Goal: Task Accomplishment & Management: Manage account settings

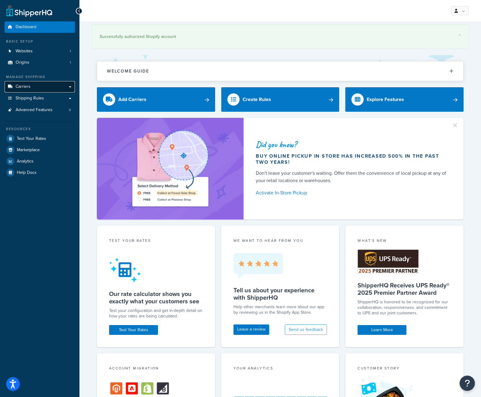
click at [35, 86] on link "Carriers" at bounding box center [40, 86] width 70 height 11
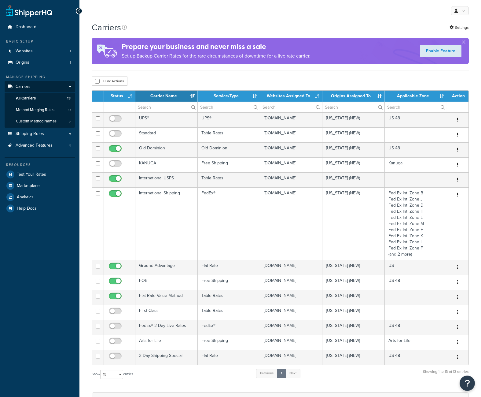
select select "15"
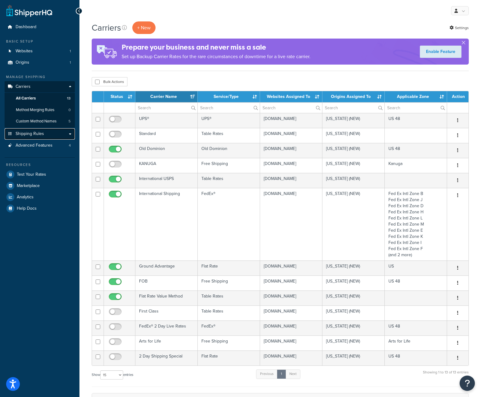
click at [40, 137] on link "Shipping Rules" at bounding box center [40, 133] width 70 height 11
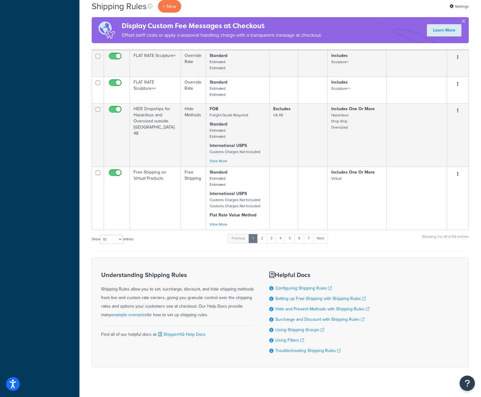
scroll to position [315, 0]
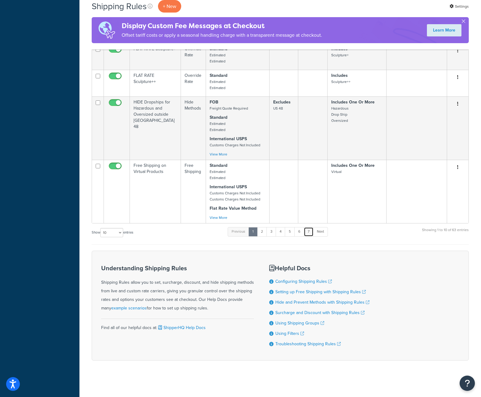
click at [308, 232] on link "7" at bounding box center [309, 231] width 10 height 9
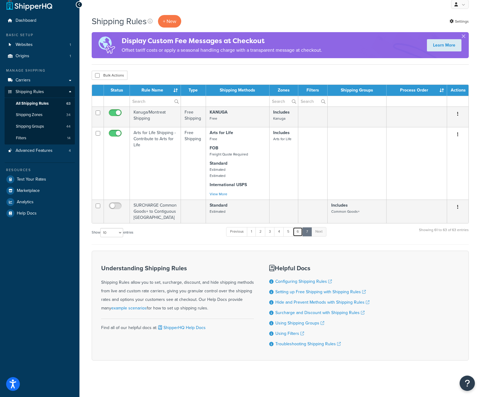
click at [298, 232] on link "6" at bounding box center [298, 231] width 10 height 9
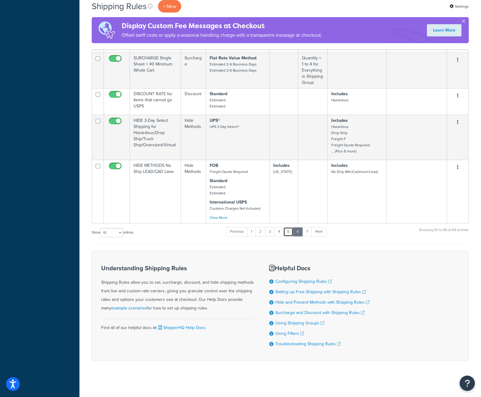
click at [289, 233] on link "5" at bounding box center [289, 231] width 10 height 9
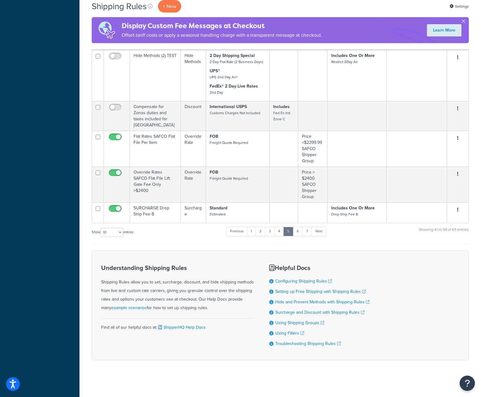
scroll to position [245, 0]
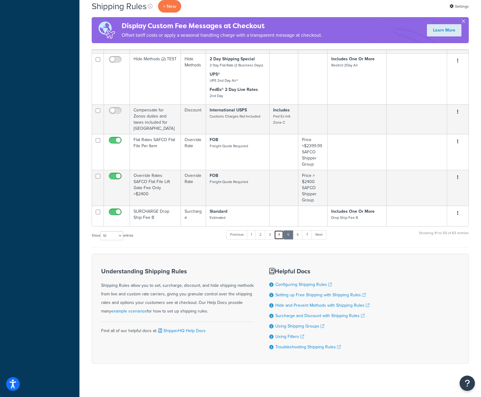
click at [280, 232] on link "4" at bounding box center [279, 234] width 10 height 9
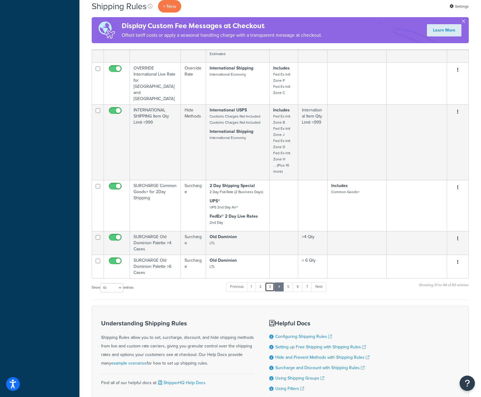
click at [272, 282] on link "3" at bounding box center [270, 286] width 10 height 9
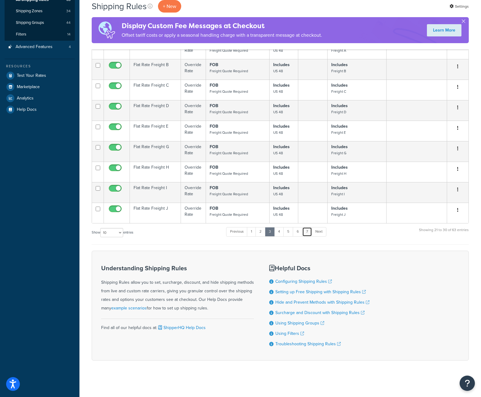
click at [308, 232] on link "7" at bounding box center [307, 231] width 10 height 9
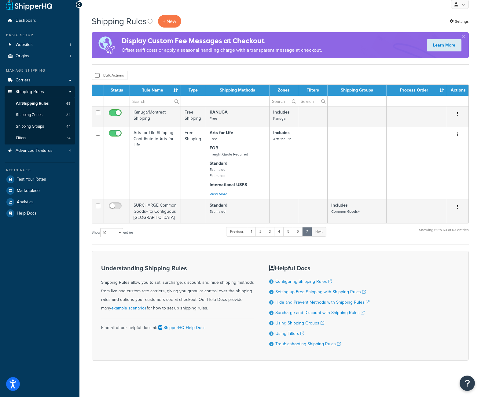
scroll to position [0, 0]
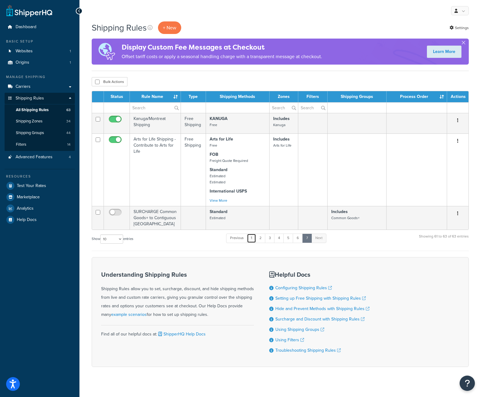
click at [253, 240] on link "1" at bounding box center [251, 237] width 9 height 9
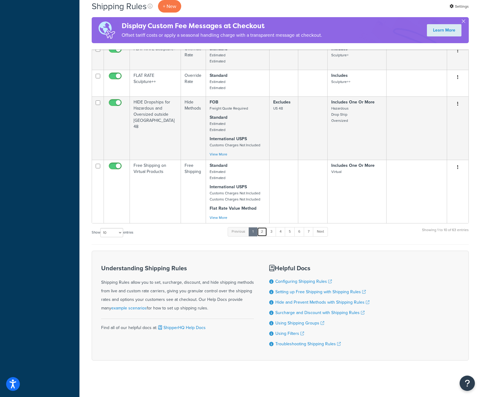
click at [265, 231] on link "2" at bounding box center [262, 231] width 10 height 9
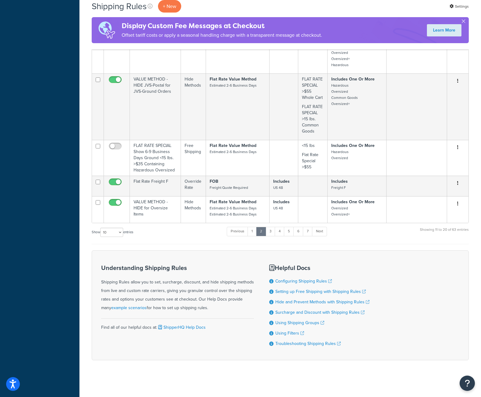
scroll to position [306, 0]
click at [271, 233] on link "3" at bounding box center [271, 231] width 10 height 9
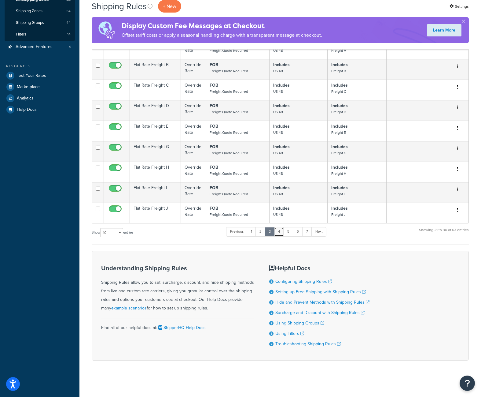
click at [281, 234] on link "4" at bounding box center [279, 231] width 10 height 9
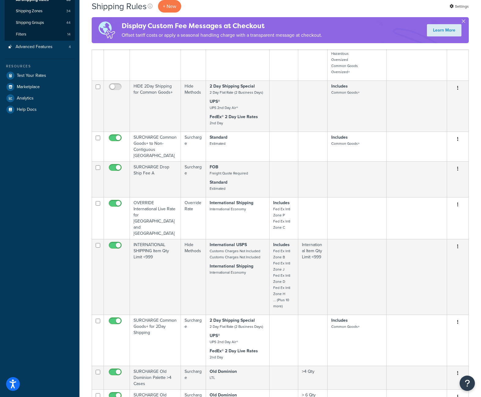
scroll to position [287, 0]
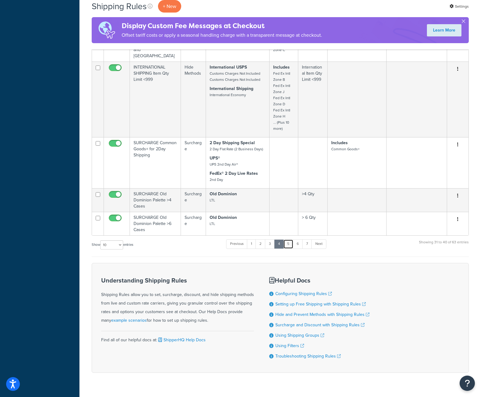
click at [288, 239] on link "5" at bounding box center [289, 243] width 10 height 9
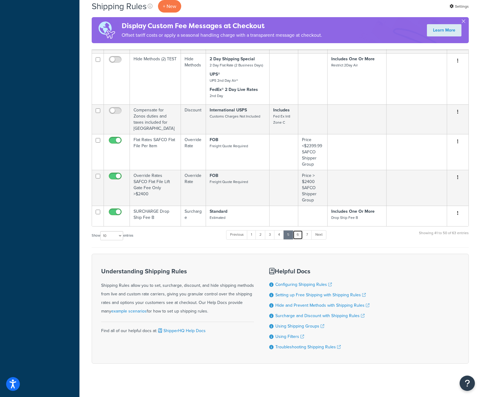
click at [298, 233] on link "6" at bounding box center [298, 234] width 10 height 9
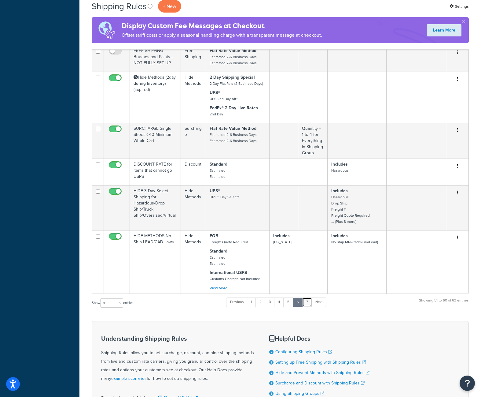
click at [308, 302] on link "7" at bounding box center [307, 301] width 10 height 9
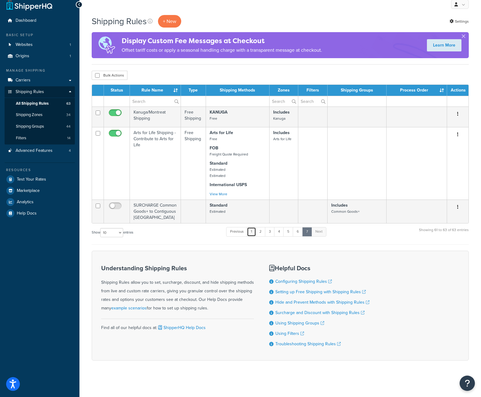
click at [253, 232] on link "1" at bounding box center [251, 231] width 9 height 9
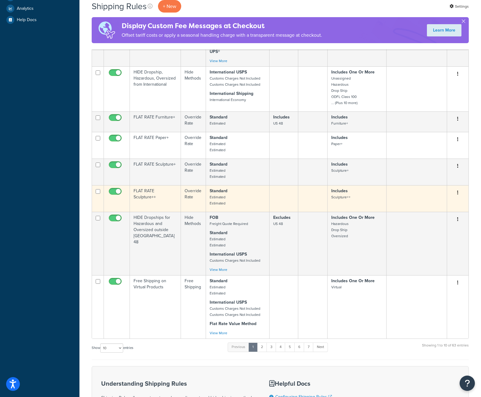
scroll to position [203, 0]
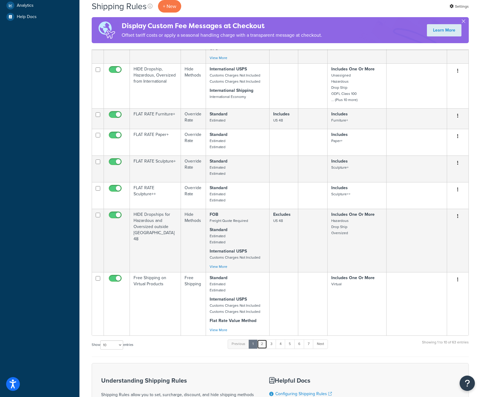
click at [263, 343] on link "2" at bounding box center [262, 343] width 10 height 9
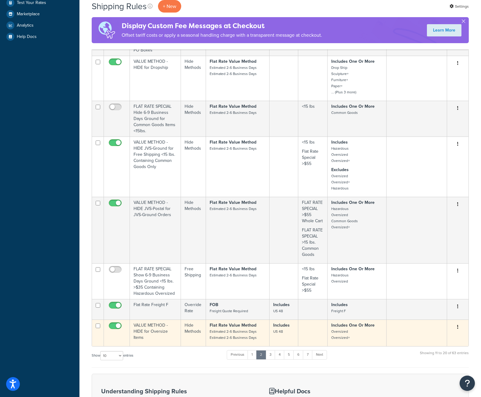
scroll to position [182, 0]
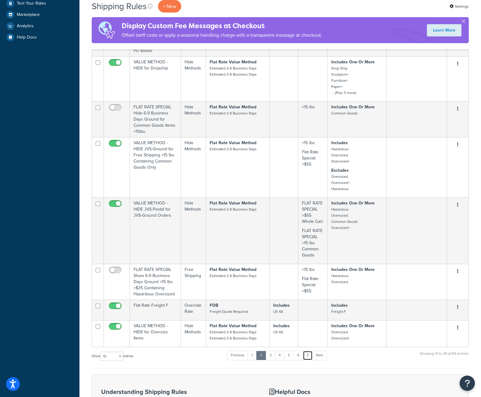
click at [309, 355] on link "7" at bounding box center [308, 354] width 10 height 9
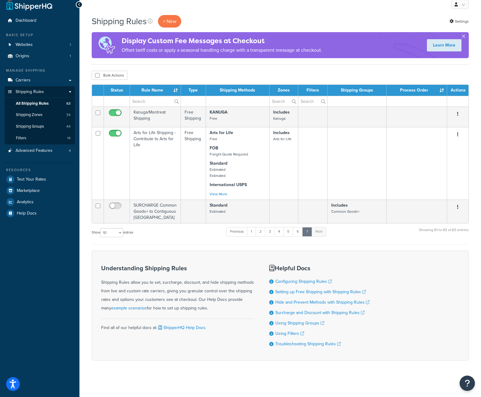
scroll to position [0, 0]
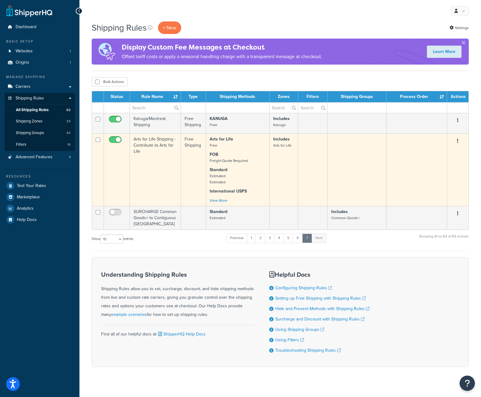
click at [98, 139] on input "checkbox" at bounding box center [98, 139] width 5 height 5
checkbox input "true"
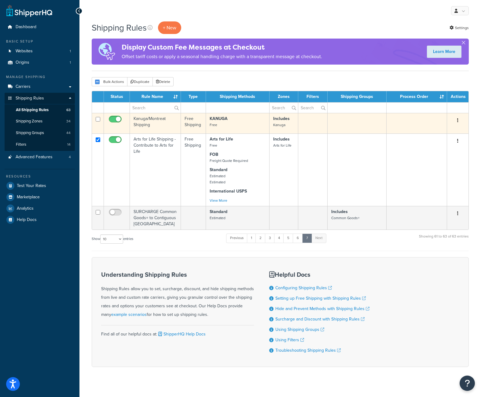
click at [96, 120] on input "checkbox" at bounding box center [98, 119] width 5 height 5
checkbox input "true"
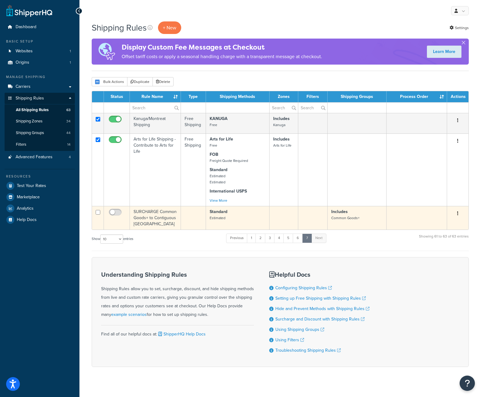
click at [96, 211] on input "checkbox" at bounding box center [98, 212] width 5 height 5
checkbox input "true"
click at [96, 211] on input "checkbox" at bounding box center [98, 212] width 5 height 5
checkbox input "false"
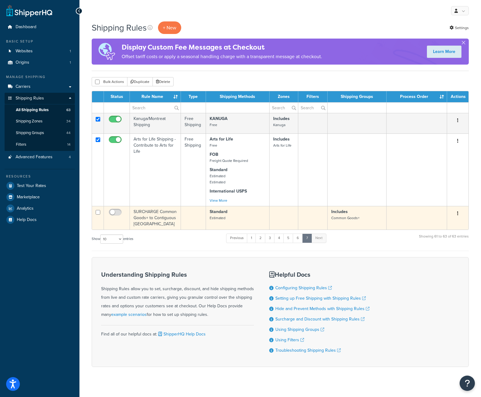
checkbox input "false"
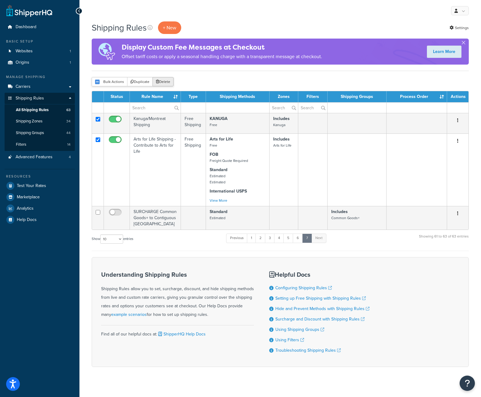
click at [163, 81] on button "Delete" at bounding box center [163, 81] width 21 height 9
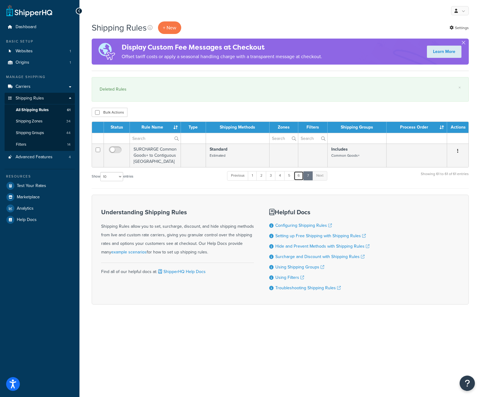
click at [298, 176] on link "6" at bounding box center [299, 175] width 10 height 9
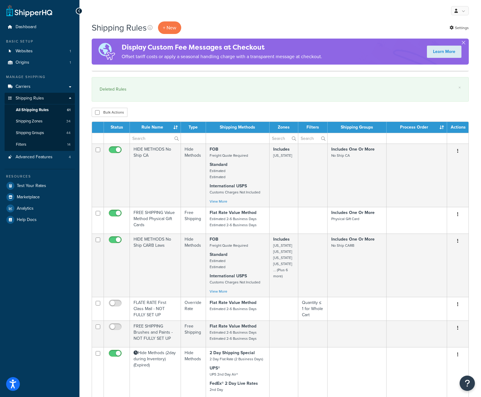
scroll to position [346, 0]
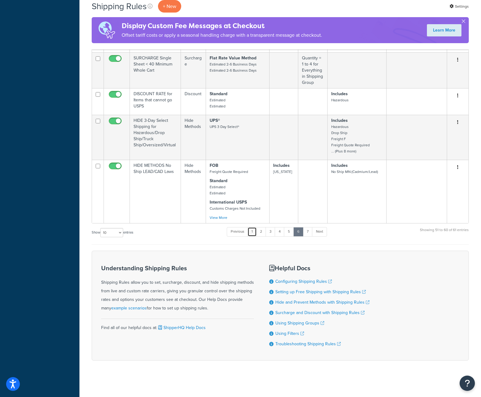
click at [252, 234] on link "1" at bounding box center [252, 231] width 9 height 9
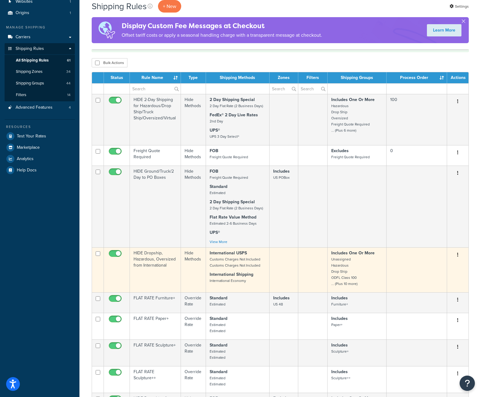
scroll to position [0, 0]
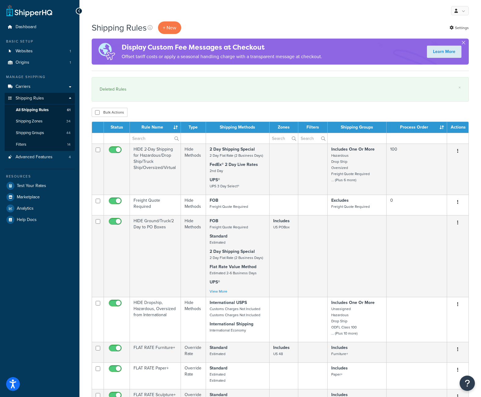
click at [120, 129] on th "Status" at bounding box center [117, 127] width 26 height 11
click at [125, 128] on th "Status" at bounding box center [117, 127] width 26 height 11
click at [30, 12] on link at bounding box center [29, 11] width 46 height 12
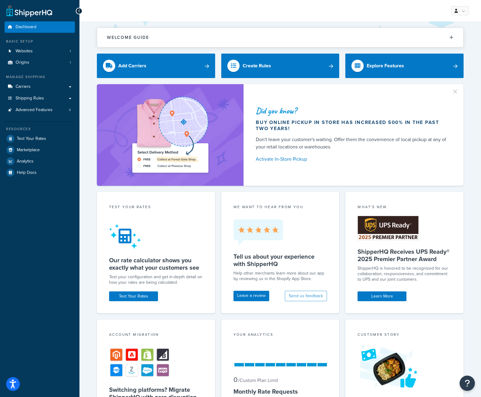
click at [10, 9] on link at bounding box center [29, 11] width 46 height 12
